Goal: Task Accomplishment & Management: Manage account settings

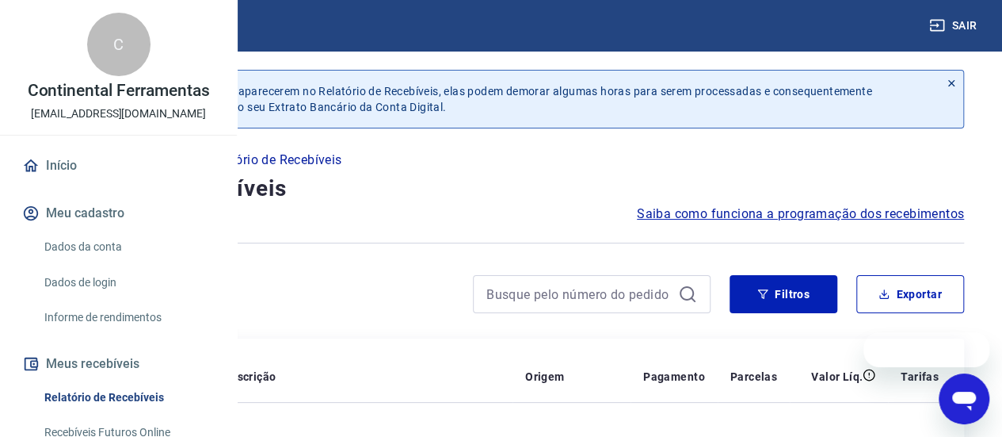
scroll to position [390, 0]
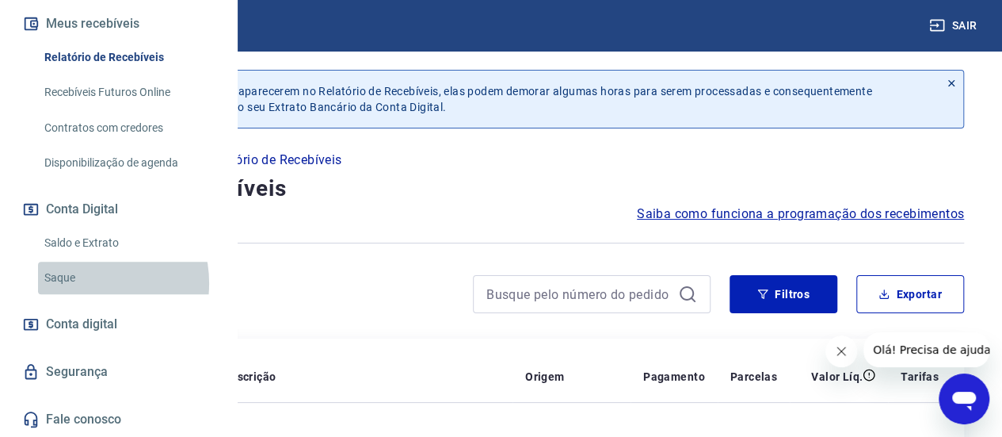
click at [86, 284] on link "Saque" at bounding box center [128, 277] width 180 height 32
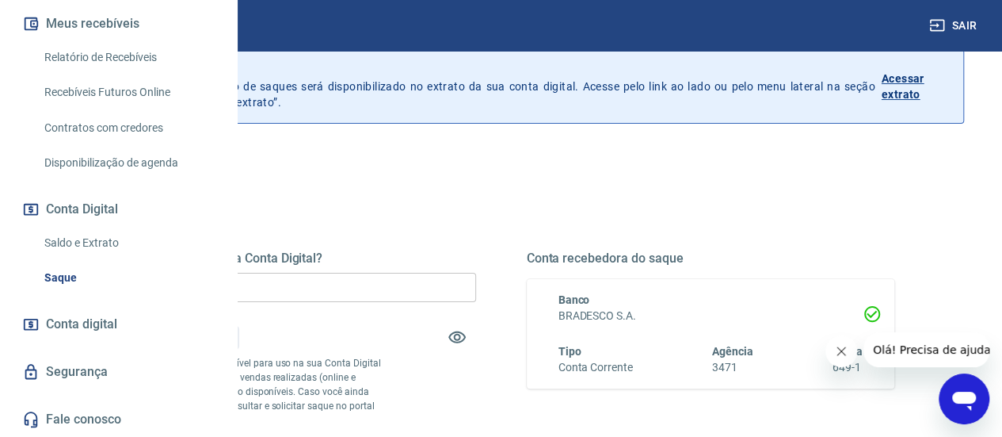
scroll to position [158, 0]
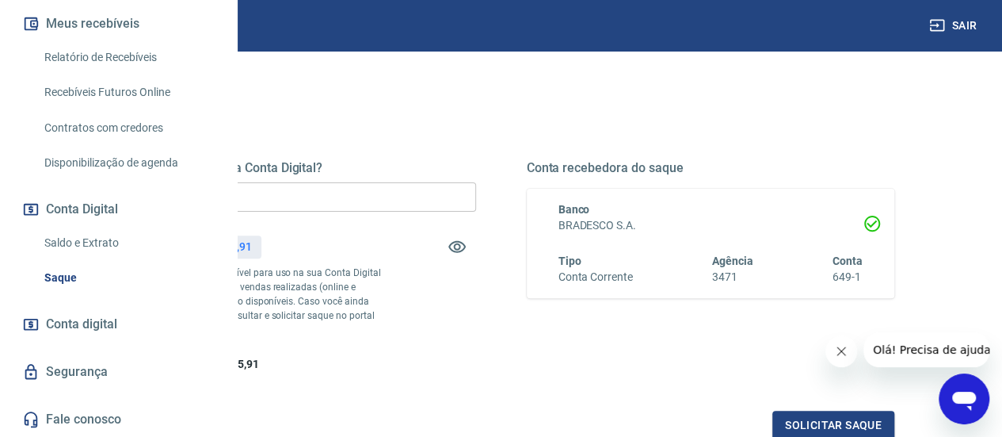
click at [471, 196] on input "R$ 0,00" at bounding box center [292, 196] width 368 height 29
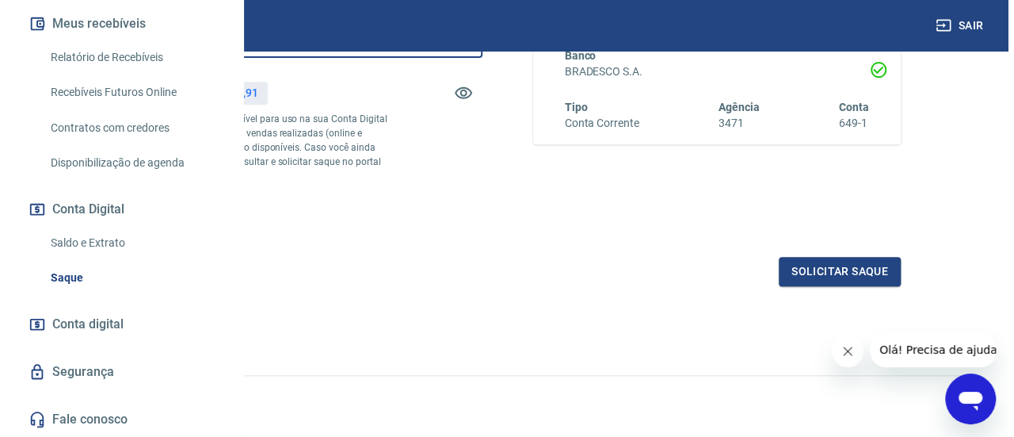
scroll to position [317, 0]
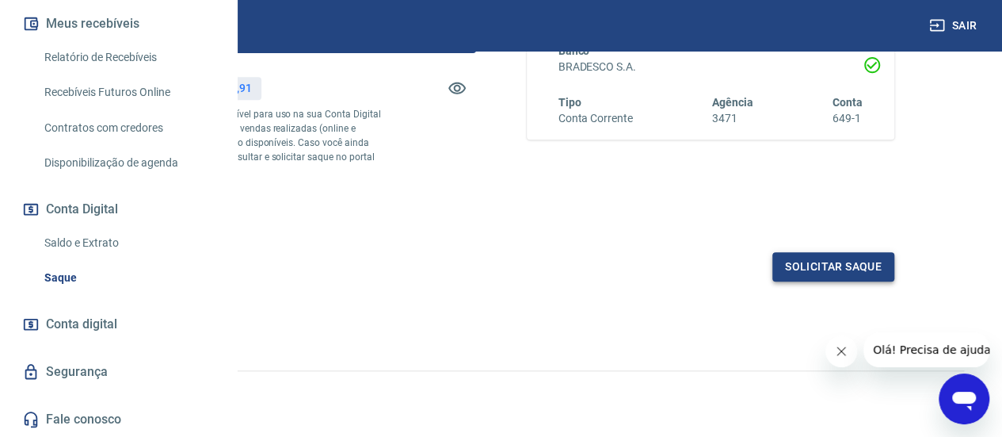
type input "R$ 4.095,91"
click at [799, 281] on button "Solicitar saque" at bounding box center [833, 266] width 122 height 29
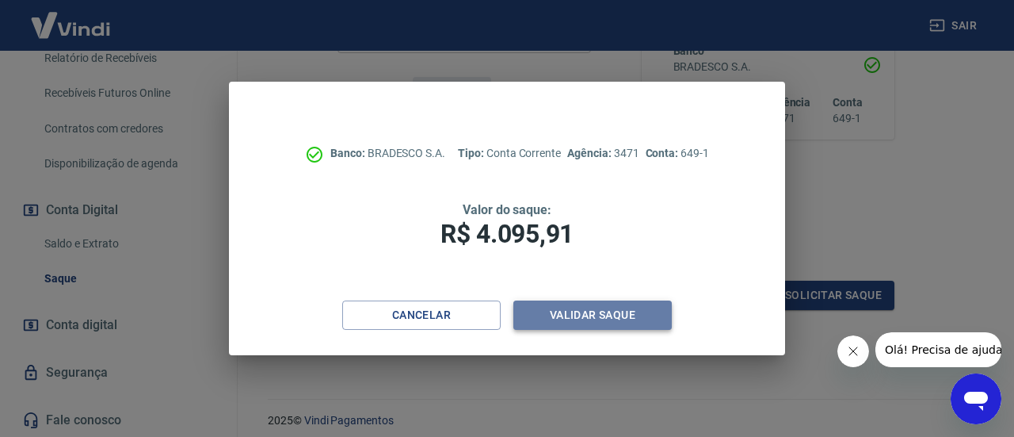
click at [574, 316] on button "Validar saque" at bounding box center [592, 314] width 158 height 29
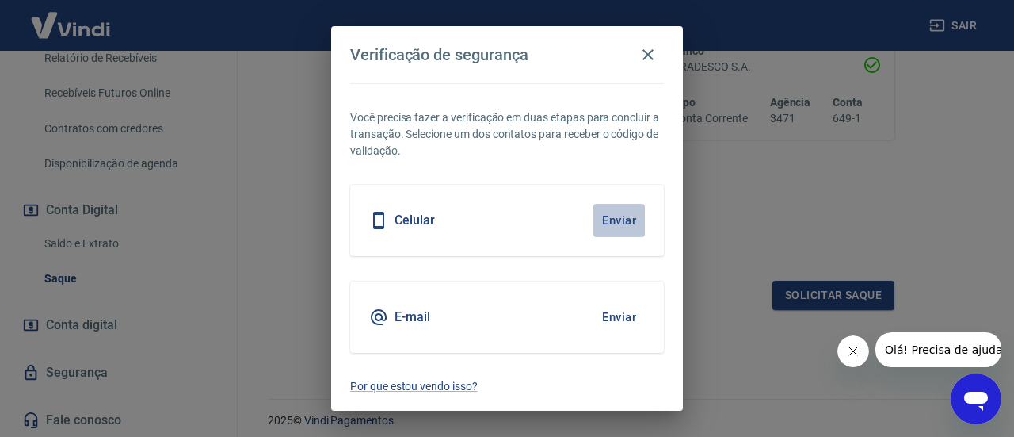
click at [618, 214] on button "Enviar" at bounding box center [618, 220] width 51 height 33
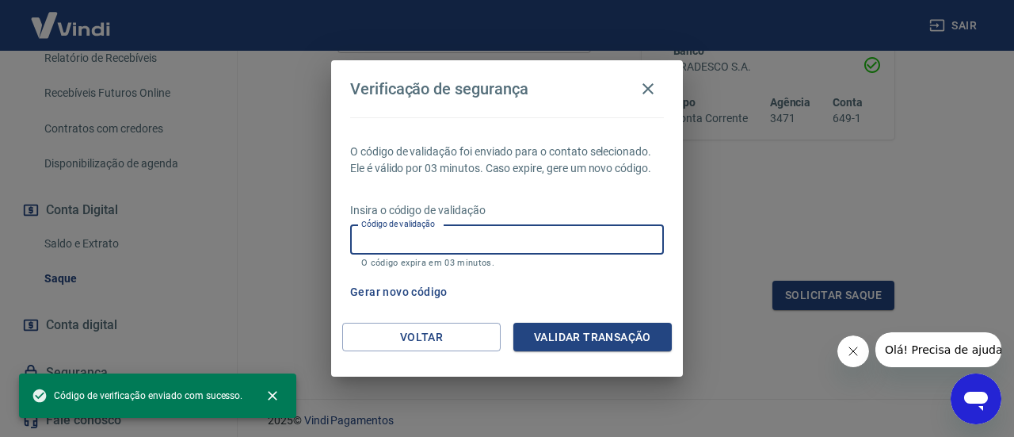
click at [439, 242] on input "Código de validação" at bounding box center [507, 239] width 314 height 29
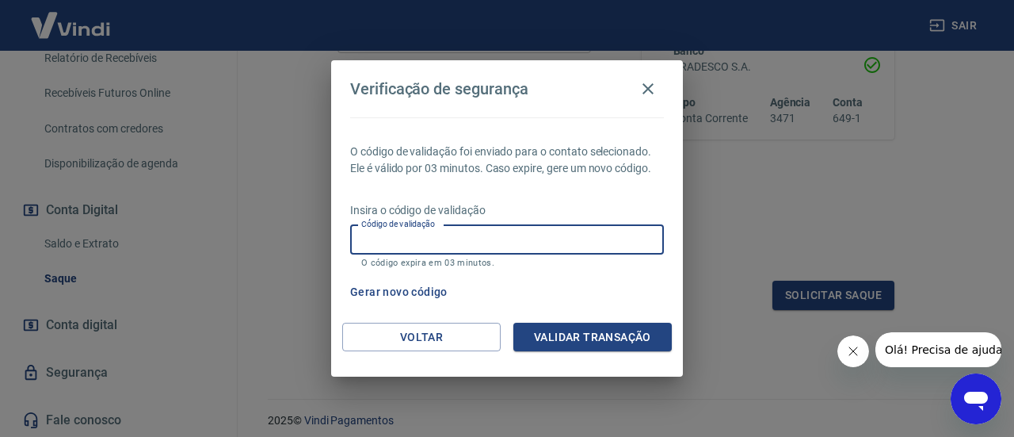
click at [494, 238] on input "Código de validação" at bounding box center [507, 239] width 314 height 29
type input "148772"
click at [567, 340] on button "Validar transação" at bounding box center [592, 336] width 158 height 29
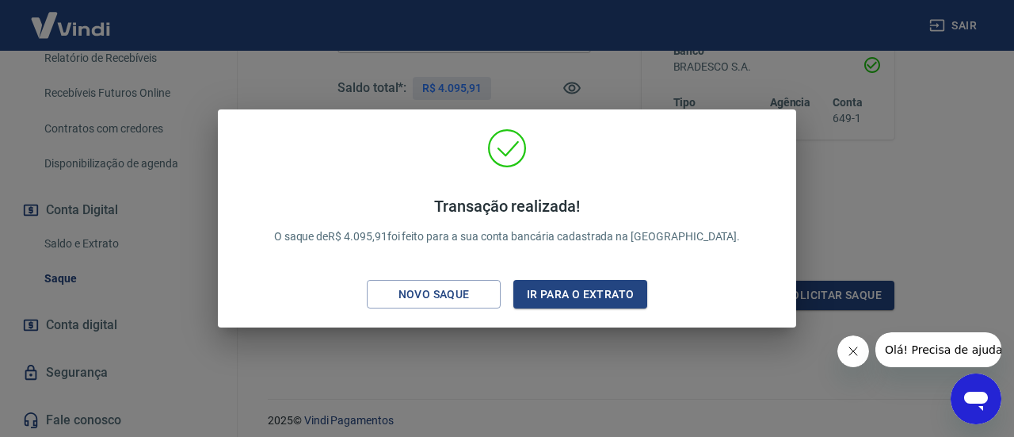
click at [625, 350] on div "Transação realizada! O saque de R$ 4.095,91 foi feito para a sua conta bancária…" at bounding box center [507, 218] width 1014 height 437
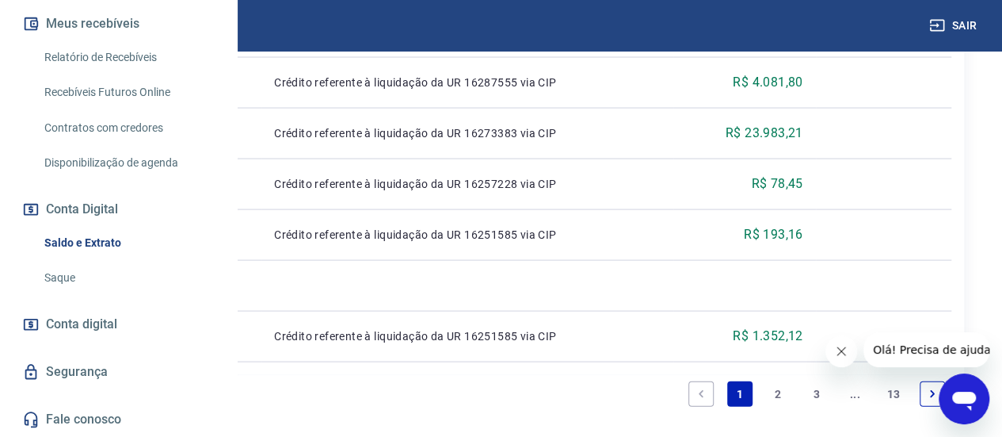
scroll to position [1566, 0]
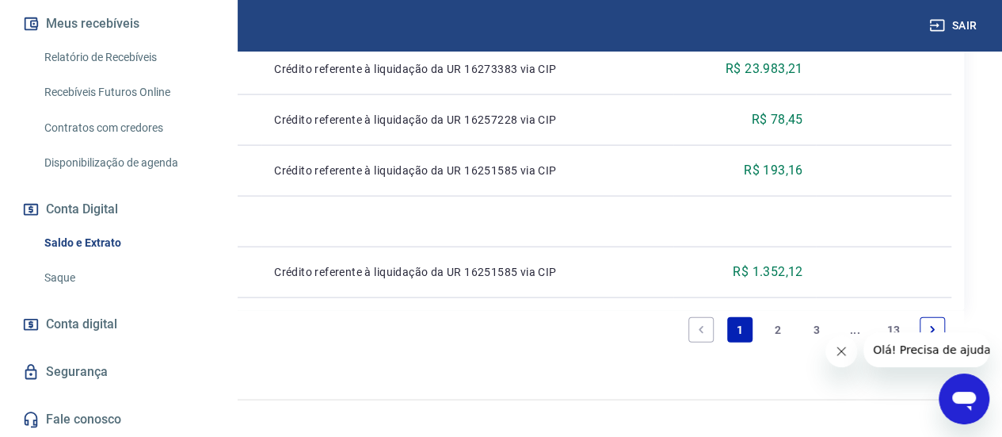
click at [844, 343] on button "Fechar mensagem da empresa" at bounding box center [842, 351] width 32 height 32
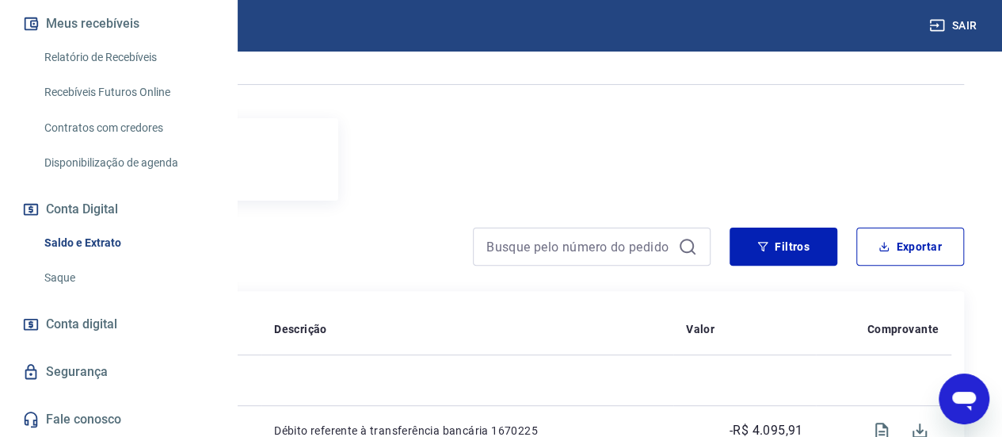
scroll to position [0, 0]
